Goal: Task Accomplishment & Management: Manage account settings

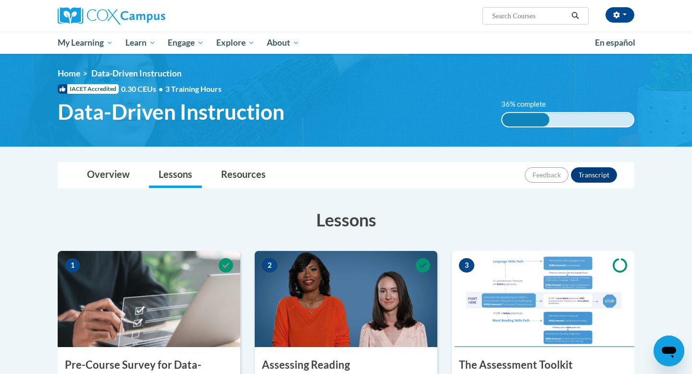
scroll to position [173, 0]
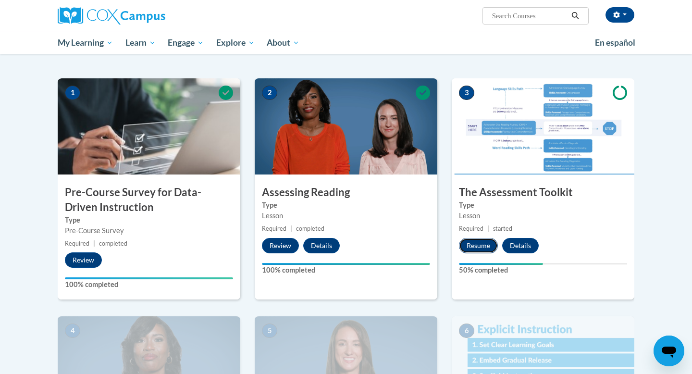
click at [479, 242] on button "Resume" at bounding box center [478, 245] width 39 height 15
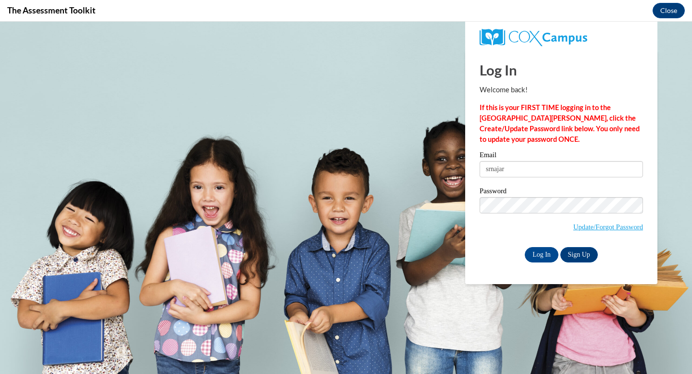
scroll to position [0, 0]
type input "[EMAIL_ADDRESS][DOMAIN_NAME]"
click at [543, 252] on input "Log In" at bounding box center [542, 254] width 34 height 15
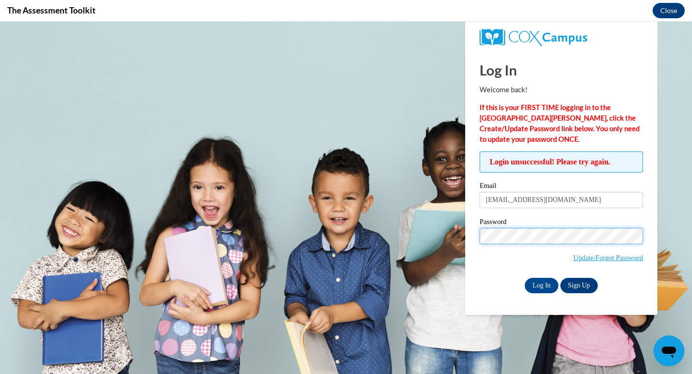
click at [525, 278] on input "Log In" at bounding box center [542, 285] width 34 height 15
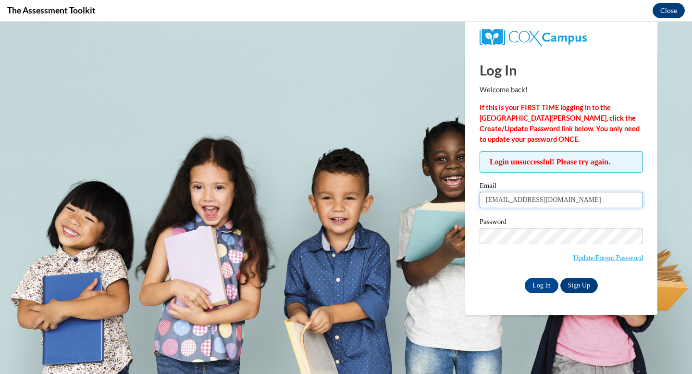
click at [578, 202] on input "[EMAIL_ADDRESS][DOMAIN_NAME]" at bounding box center [562, 200] width 164 height 16
type input "[EMAIL_ADDRESS][DOMAIN_NAME]"
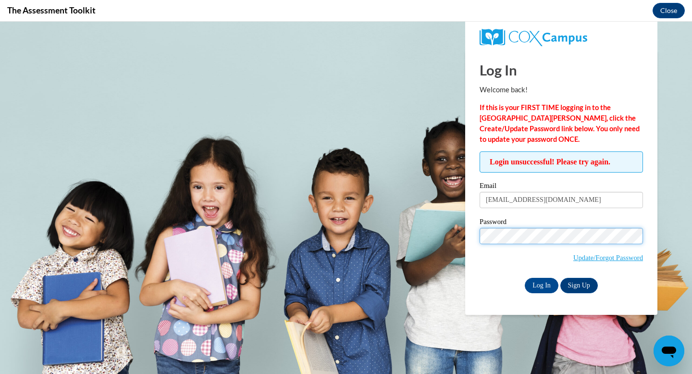
click at [525, 278] on input "Log In" at bounding box center [542, 285] width 34 height 15
